Goal: Task Accomplishment & Management: Use online tool/utility

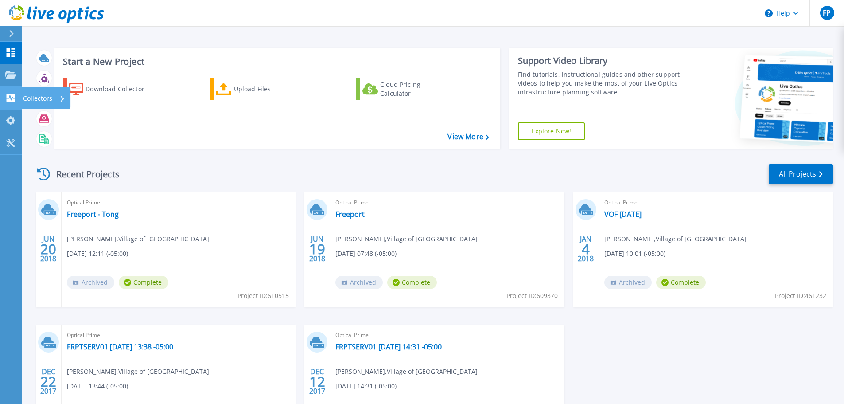
click at [14, 99] on icon at bounding box center [11, 98] width 8 height 8
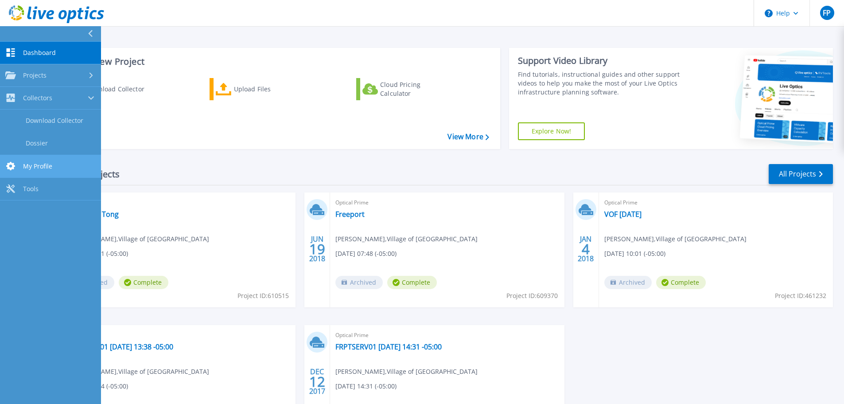
click at [56, 168] on link "My Profile My Profile" at bounding box center [50, 166] width 101 height 23
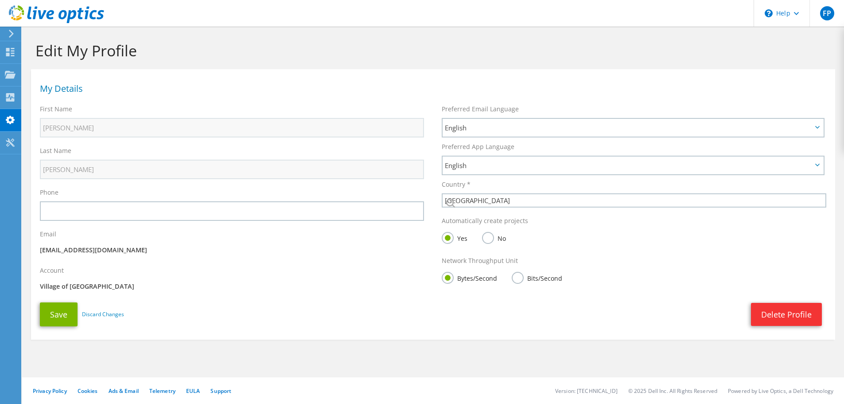
select select "224"
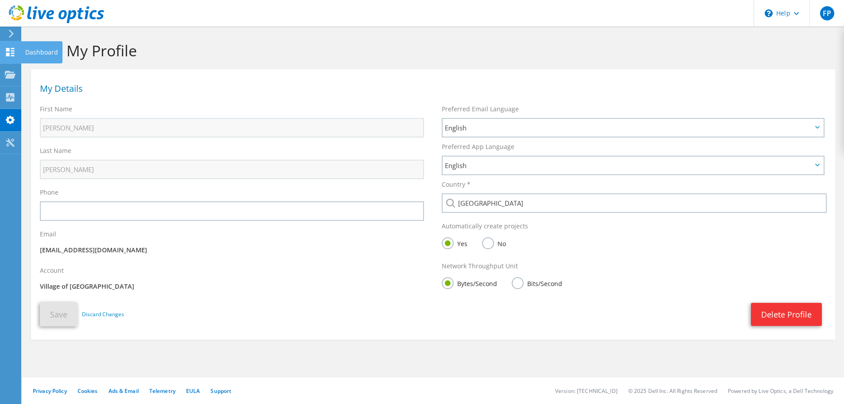
click at [14, 54] on use at bounding box center [10, 52] width 8 height 8
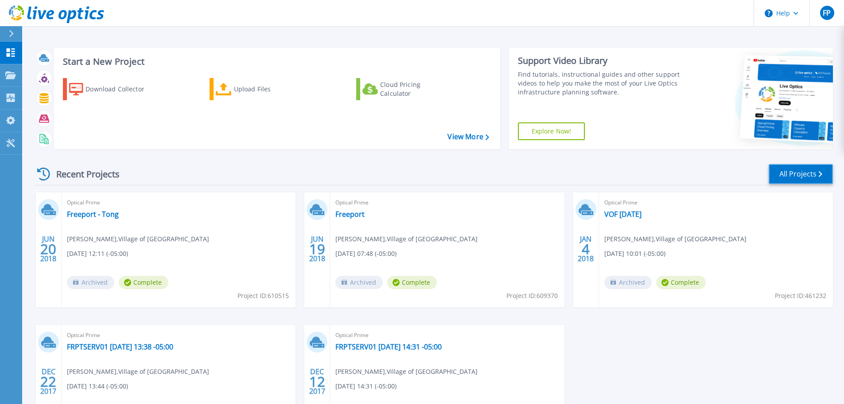
click at [781, 174] on link "All Projects" at bounding box center [801, 174] width 64 height 20
click at [230, 96] on link "Upload Files" at bounding box center [259, 89] width 99 height 22
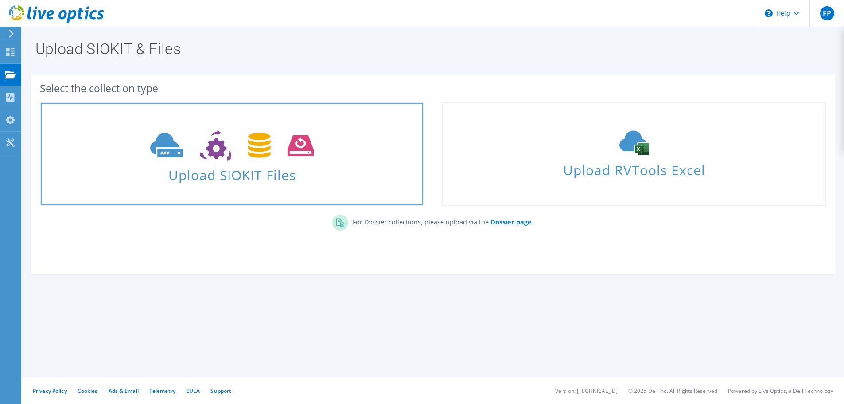
click at [255, 173] on span "Upload SIOKIT Files" at bounding box center [232, 172] width 383 height 19
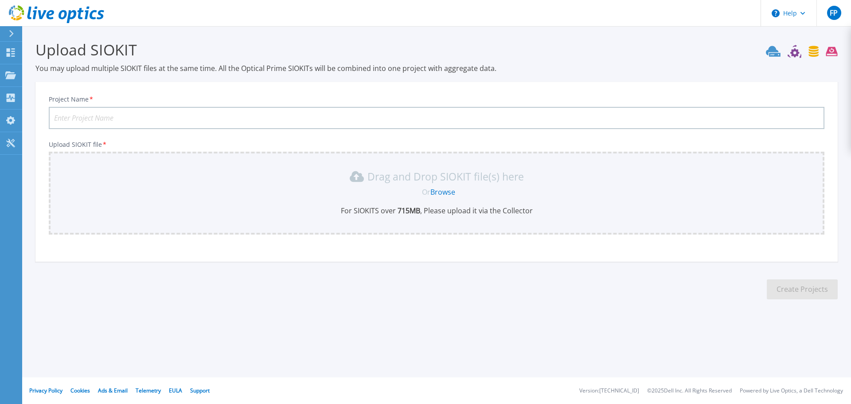
click at [84, 119] on input "Project Name *" at bounding box center [437, 118] width 776 height 22
type input "VOF Druva"
click at [441, 195] on link "Browse" at bounding box center [442, 192] width 25 height 10
click at [90, 116] on input "VOF Druva" at bounding box center [437, 118] width 776 height 22
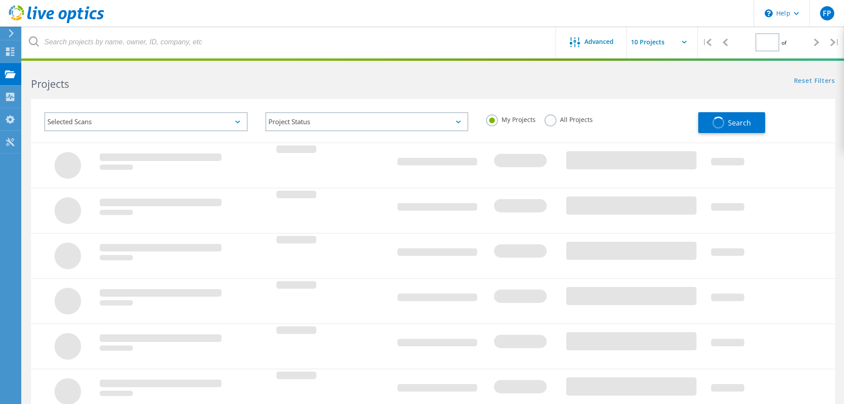
type input "1"
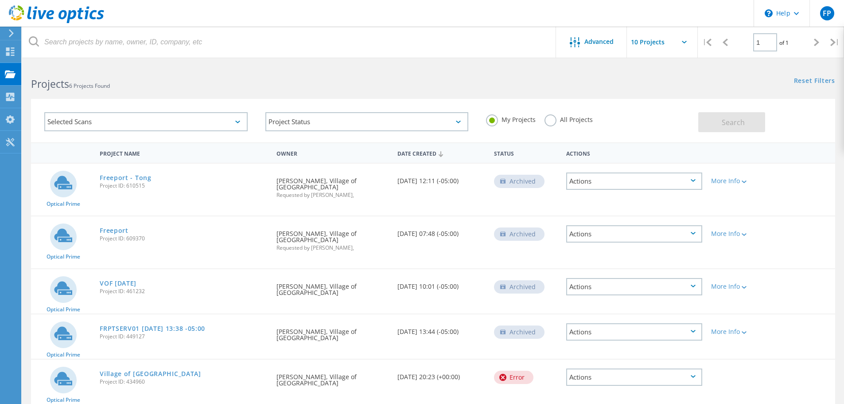
click at [422, 154] on div "Date Created" at bounding box center [441, 153] width 97 height 17
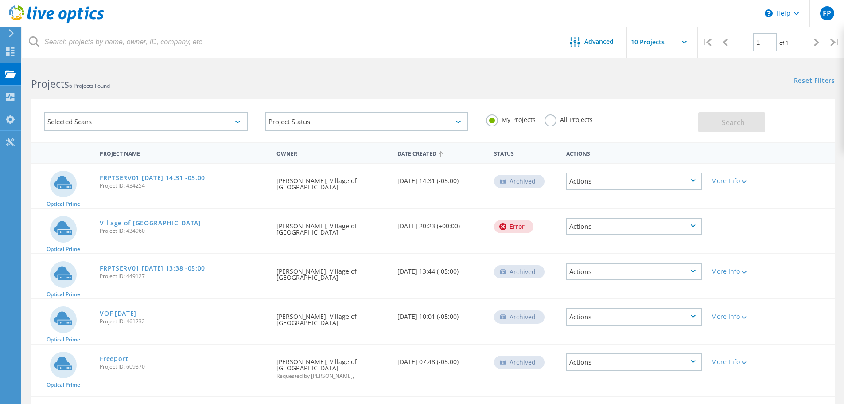
click at [422, 154] on div "Date Created" at bounding box center [441, 153] width 97 height 17
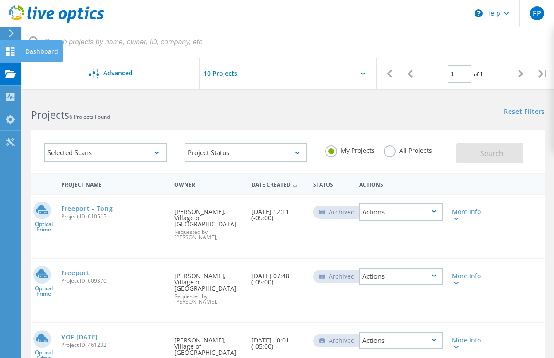
click at [10, 51] on icon at bounding box center [10, 51] width 11 height 8
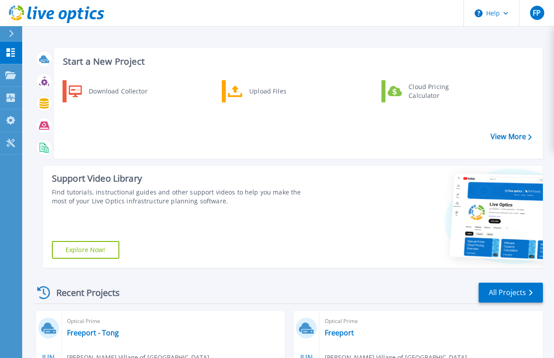
drag, startPoint x: 30, startPoint y: 78, endPoint x: 25, endPoint y: 79, distance: 4.5
click at [30, 78] on div "Start a New Project Download Collector Upload Files Cloud Pricing Calculator Vi…" at bounding box center [287, 358] width 531 height 716
click at [22, 74] on div "Projects" at bounding box center [43, 75] width 43 height 22
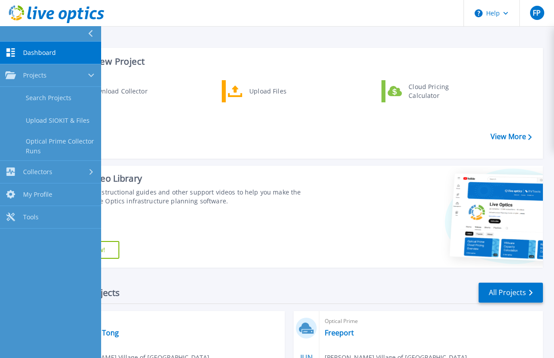
click at [230, 129] on div "Download Collector Upload Files Cloud Pricing Calculator" at bounding box center [297, 116] width 482 height 76
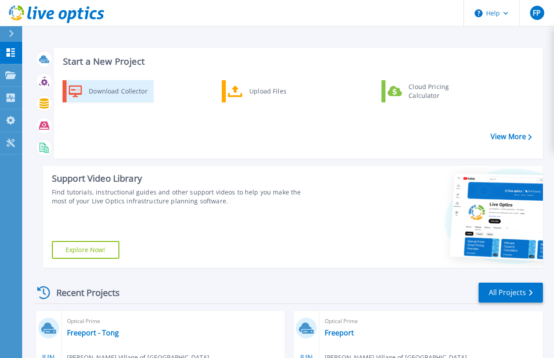
click at [96, 89] on div "Download Collector" at bounding box center [117, 91] width 67 height 18
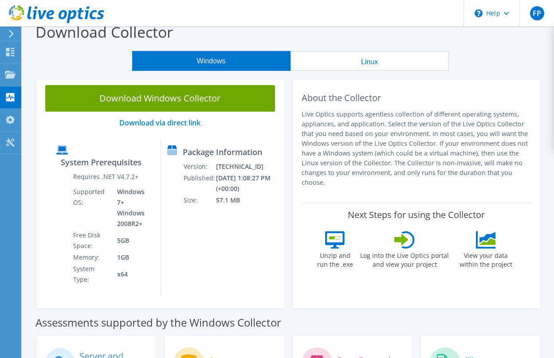
scroll to position [8, 0]
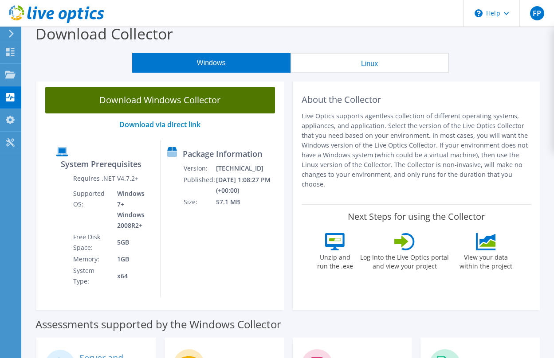
click at [201, 109] on link "Download Windows Collector" at bounding box center [160, 100] width 230 height 27
